Goal: Find specific page/section: Find specific page/section

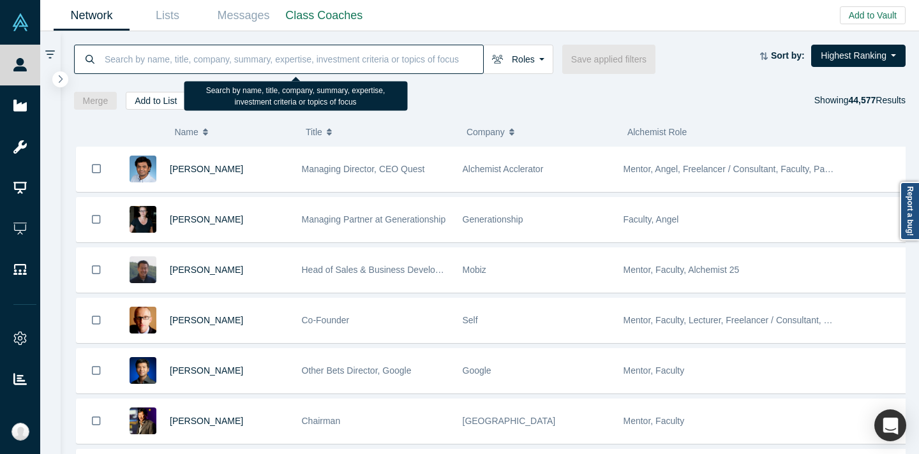
click at [261, 52] on input at bounding box center [293, 59] width 380 height 30
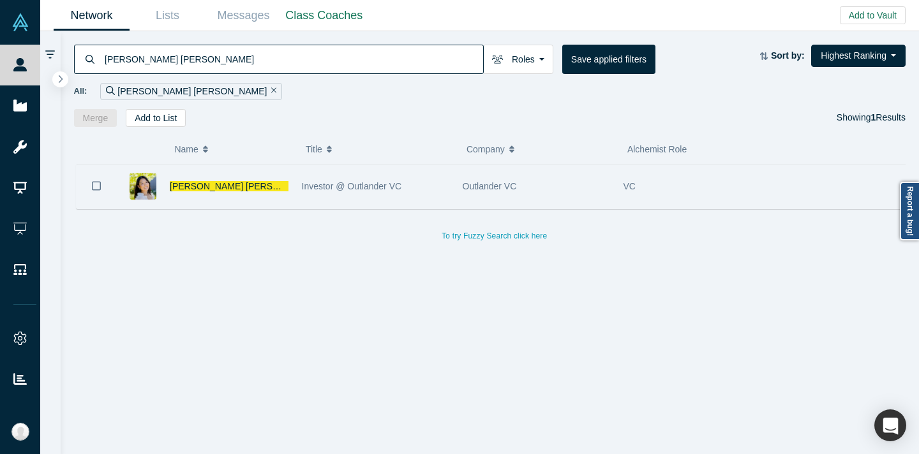
click at [420, 188] on div "Investor @ Outlander VC" at bounding box center [375, 187] width 147 height 44
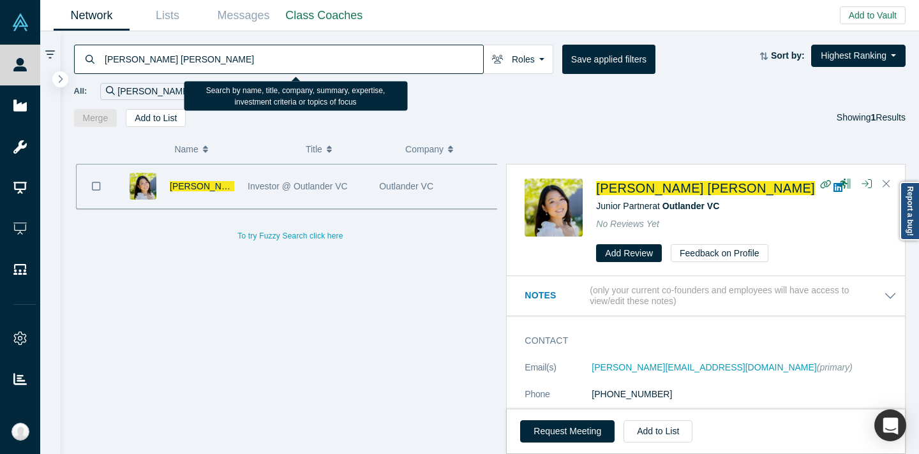
click at [213, 64] on input "[PERSON_NAME] [PERSON_NAME]" at bounding box center [293, 59] width 380 height 30
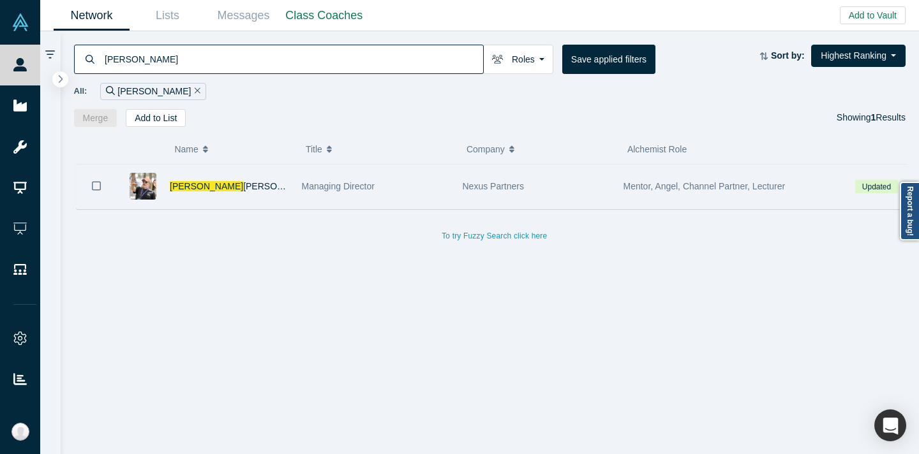
click at [434, 197] on div "Managing Director" at bounding box center [375, 187] width 147 height 44
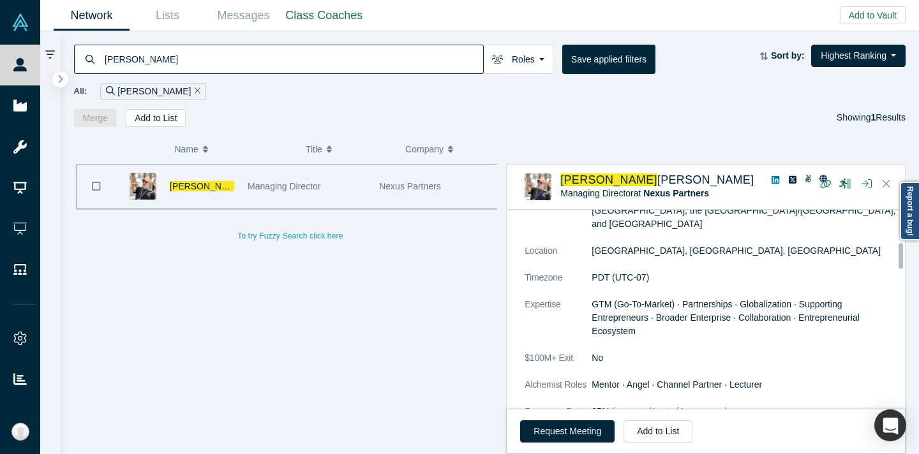
scroll to position [262, 0]
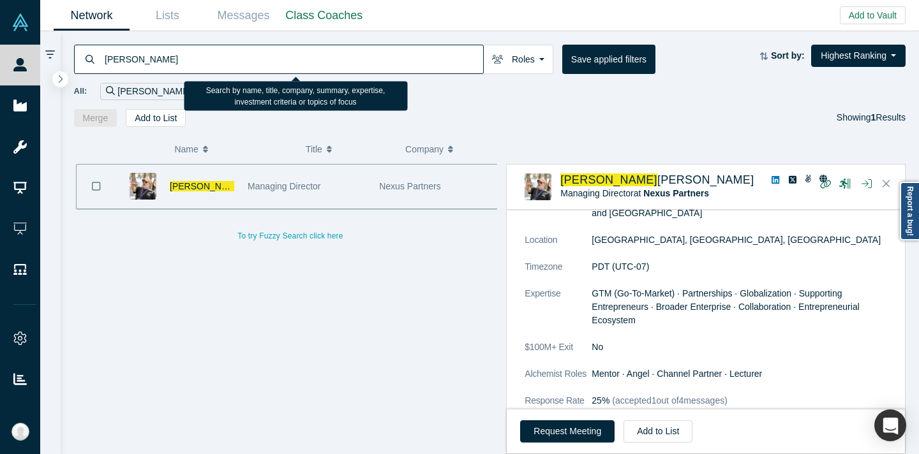
click at [399, 49] on input "[PERSON_NAME]" at bounding box center [293, 59] width 380 height 30
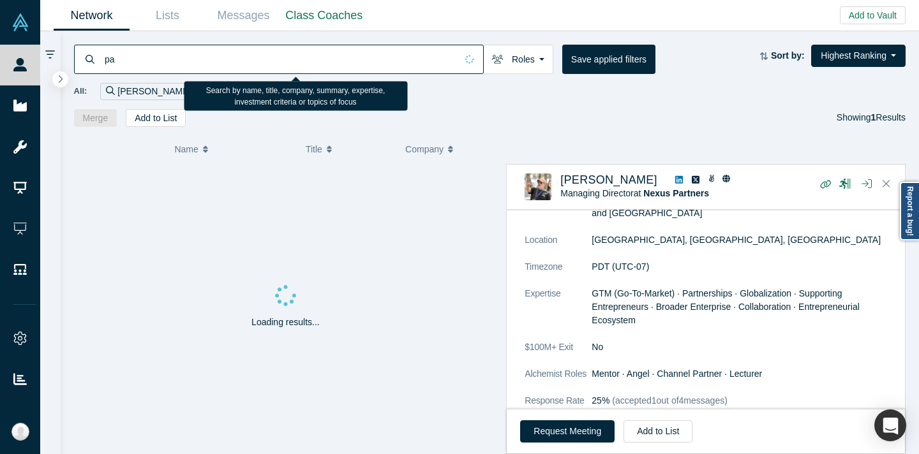
type input "p"
